Goal: Task Accomplishment & Management: Use online tool/utility

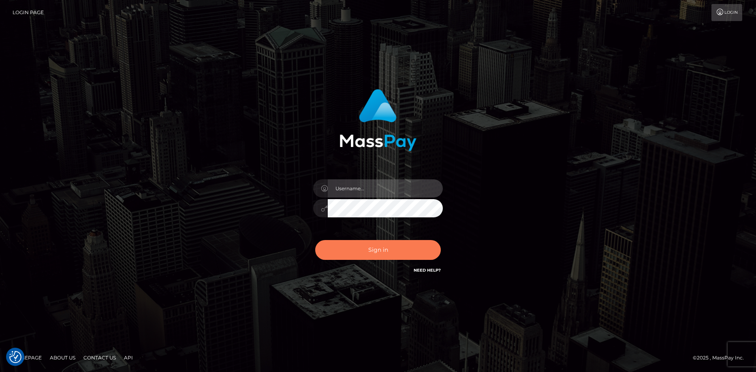
type input "Eduard Gavrilescu"
click at [350, 251] on button "Sign in" at bounding box center [378, 250] width 126 height 20
type input "Eduard Gavrilescu"
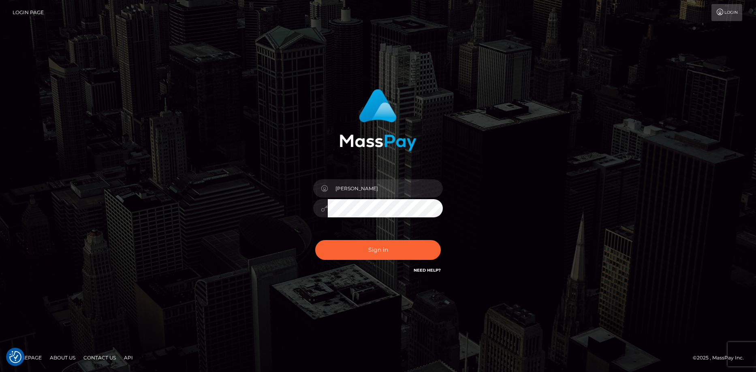
click at [350, 251] on button "Sign in" at bounding box center [378, 250] width 126 height 20
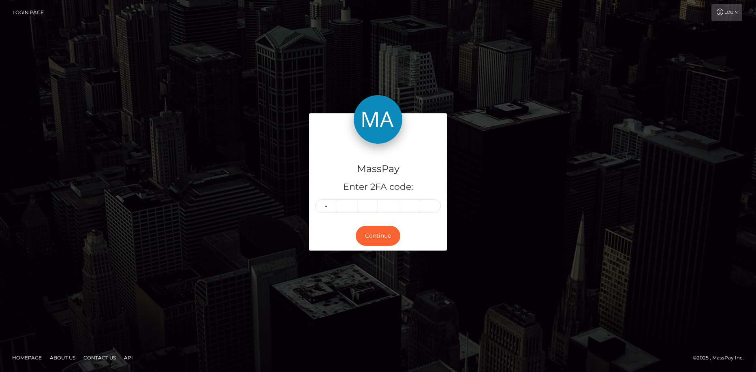
type input "9"
type input "2"
type input "8"
type input "4"
type input "8"
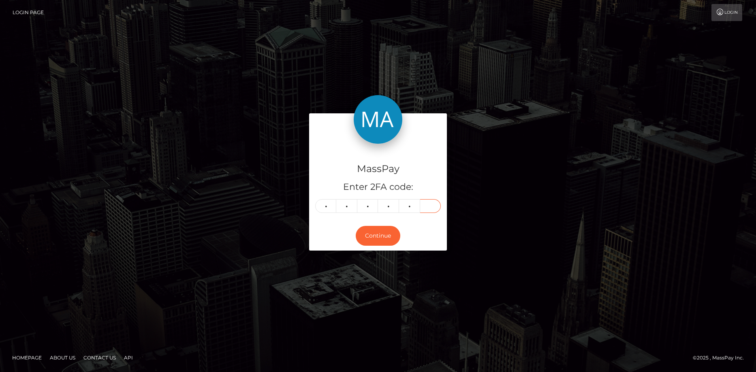
type input "4"
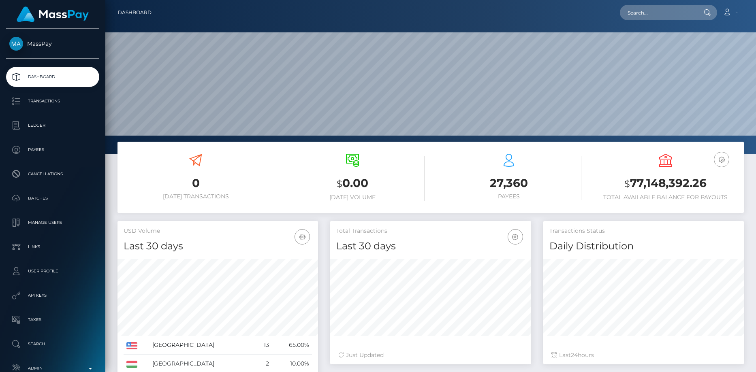
scroll to position [144, 201]
click at [648, 9] on input "text" at bounding box center [658, 12] width 76 height 15
paste input "PY62228362"
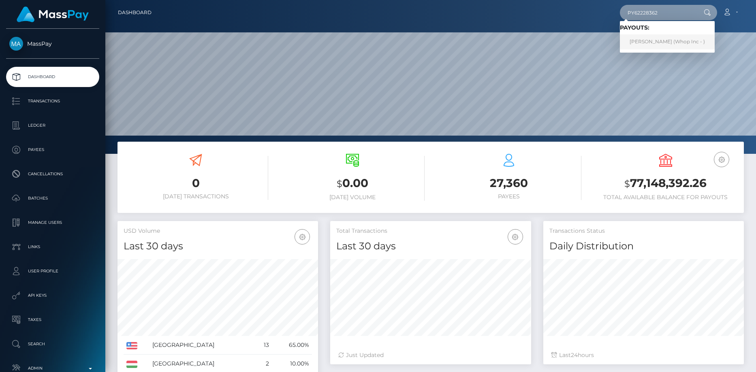
type input "PY62228362"
click at [641, 40] on link "MIKAYEL SARGSYAN (Whop Inc - )" at bounding box center [667, 41] width 95 height 15
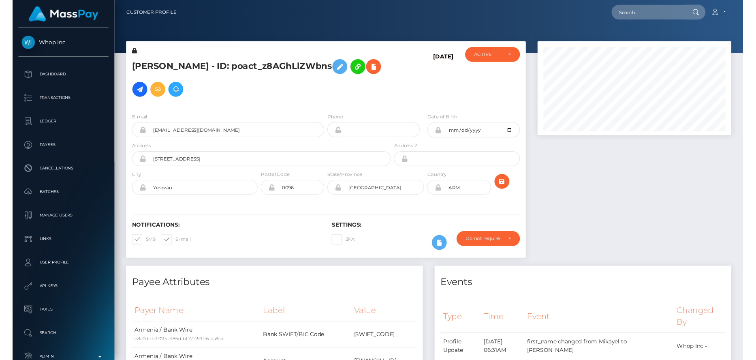
scroll to position [97, 201]
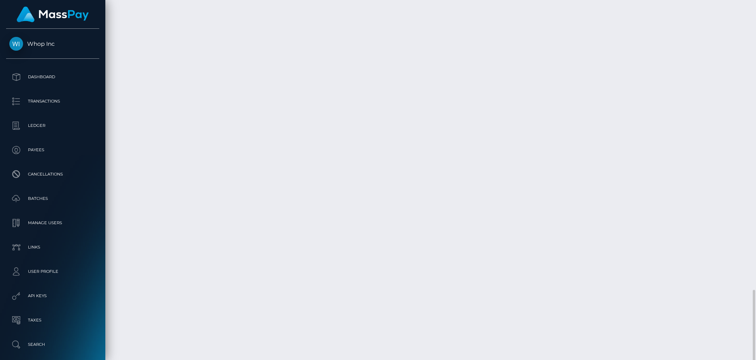
drag, startPoint x: 118, startPoint y: 297, endPoint x: 148, endPoint y: 297, distance: 30.4
copy td "August 19"
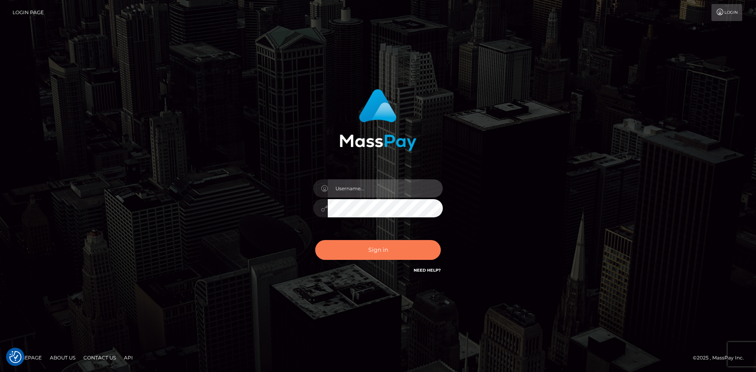
type input "[PERSON_NAME]"
click at [394, 244] on button "Sign in" at bounding box center [378, 250] width 126 height 20
type input "Eduard Gavrilescu"
click at [394, 244] on button "Sign in" at bounding box center [378, 250] width 126 height 20
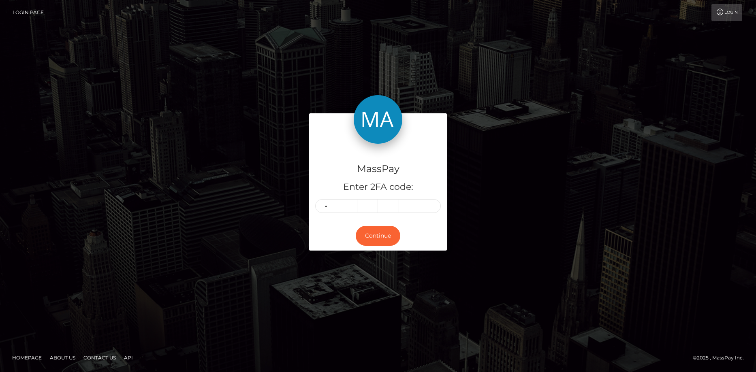
type input "2"
type input "9"
type input "6"
type input "0"
type input "3"
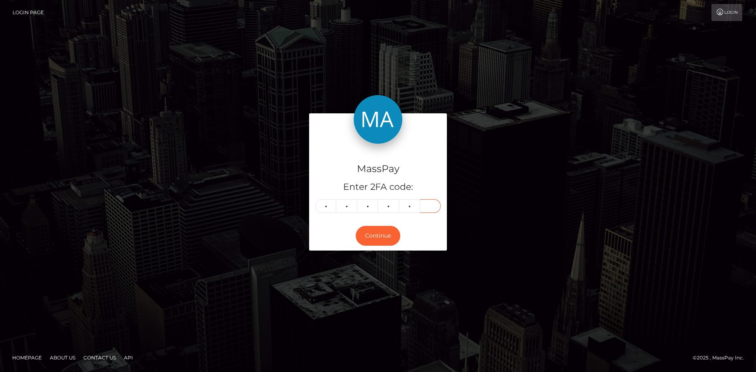
type input "3"
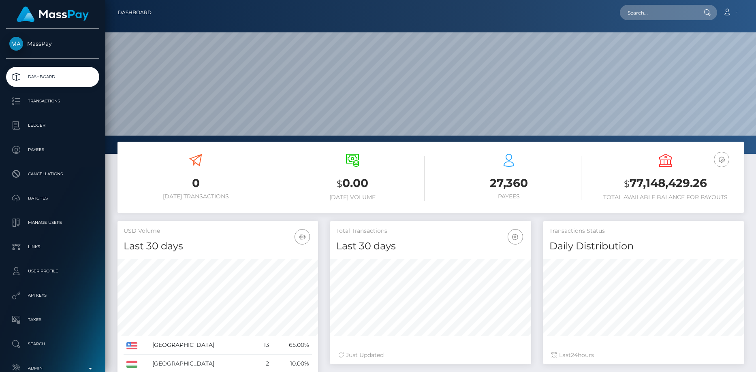
scroll to position [144, 201]
click at [628, 21] on div "Loading... Loading... Account Edit Profile Logout" at bounding box center [450, 12] width 585 height 17
click at [632, 14] on input "text" at bounding box center [658, 12] width 76 height 15
paste input "poact_E6usqL6p2s2q"
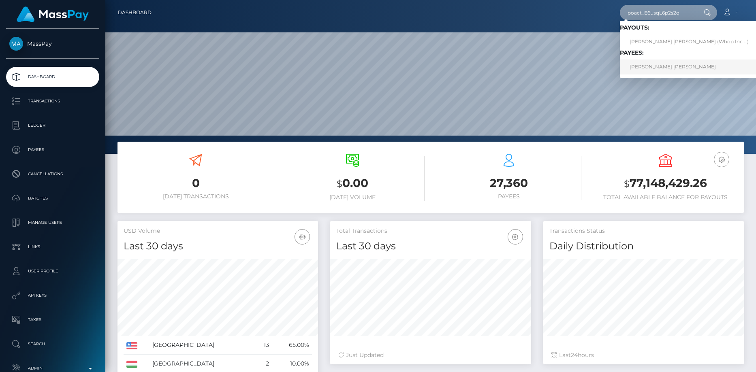
type input "poact_E6usqL6p2s2q"
click at [649, 64] on link "[PERSON_NAME] [PERSON_NAME]" at bounding box center [689, 67] width 139 height 15
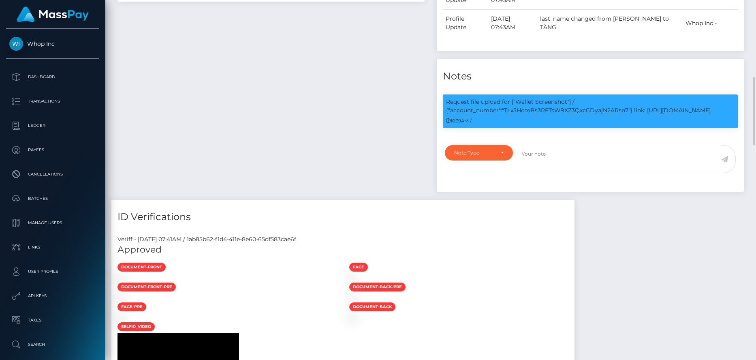
scroll to position [97, 201]
click at [517, 115] on p "Request file upload for ["Wallet Screenshot"] / {"account_number":"TLx5HemBs3RF…" at bounding box center [590, 106] width 288 height 17
copy p "TLx5HemBs3RFTsW9XZ3QxcCDyajN2ARsn7"
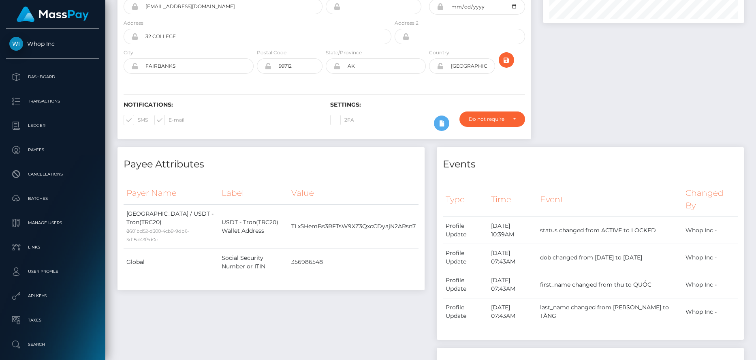
scroll to position [0, 0]
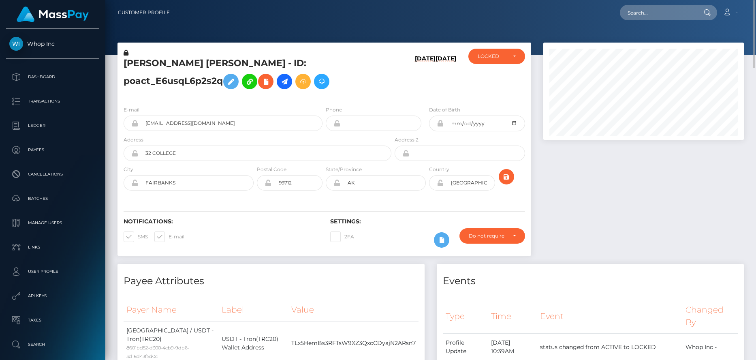
click at [147, 93] on h5 "QUỐC HUY HOÀNG TĂNG - ID: poact_E6usqL6p2s2q" at bounding box center [255, 75] width 263 height 36
click at [261, 87] on icon at bounding box center [266, 82] width 10 height 10
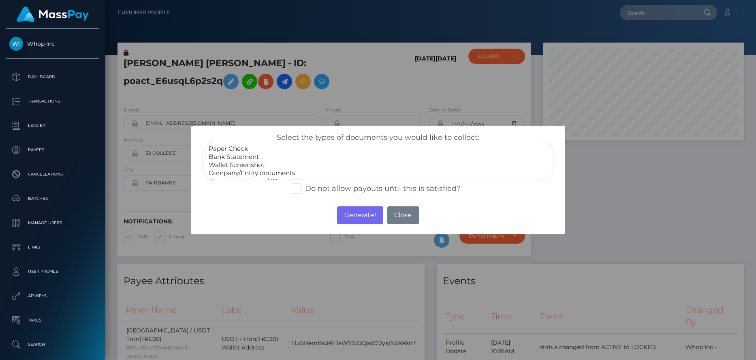
select select "Wallet Screenshot"
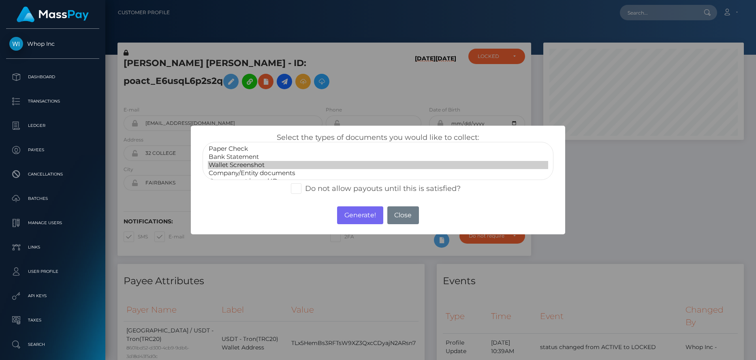
click at [230, 166] on option "Wallet Screenshot" at bounding box center [378, 165] width 341 height 8
click at [367, 216] on button "Generate!" at bounding box center [360, 215] width 46 height 18
